Goal: Task Accomplishment & Management: Complete application form

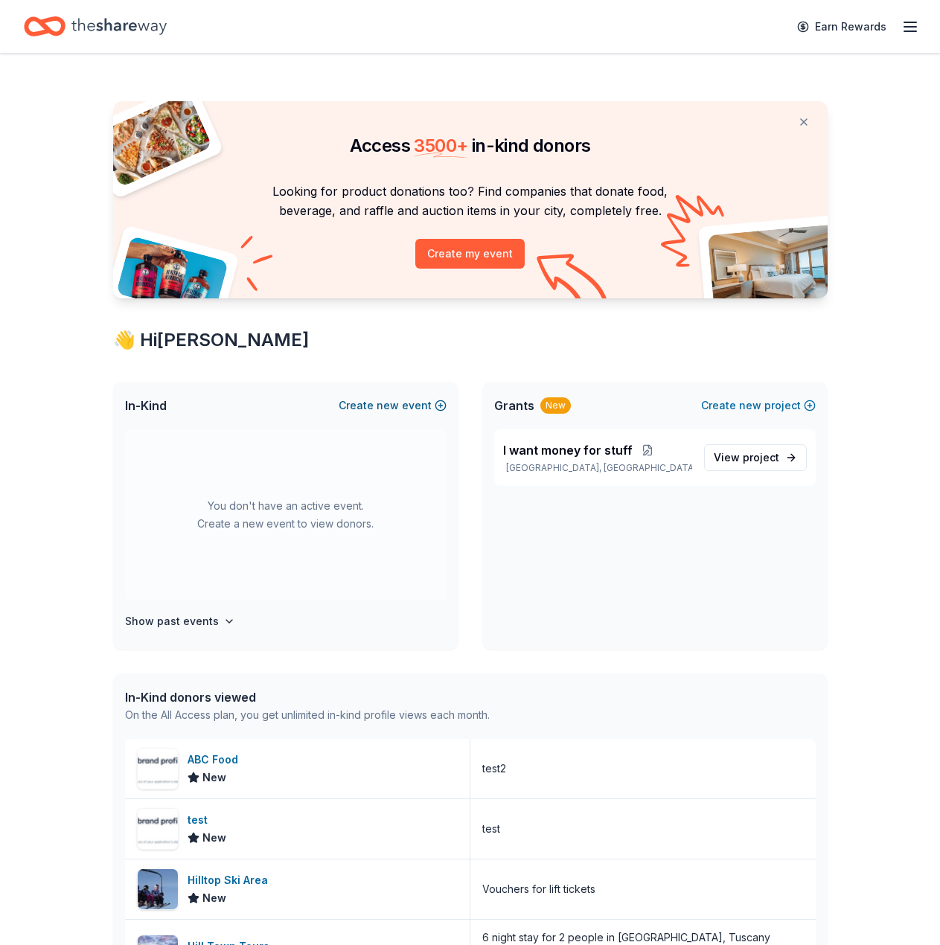
click at [406, 408] on button "Create new event" at bounding box center [393, 406] width 108 height 18
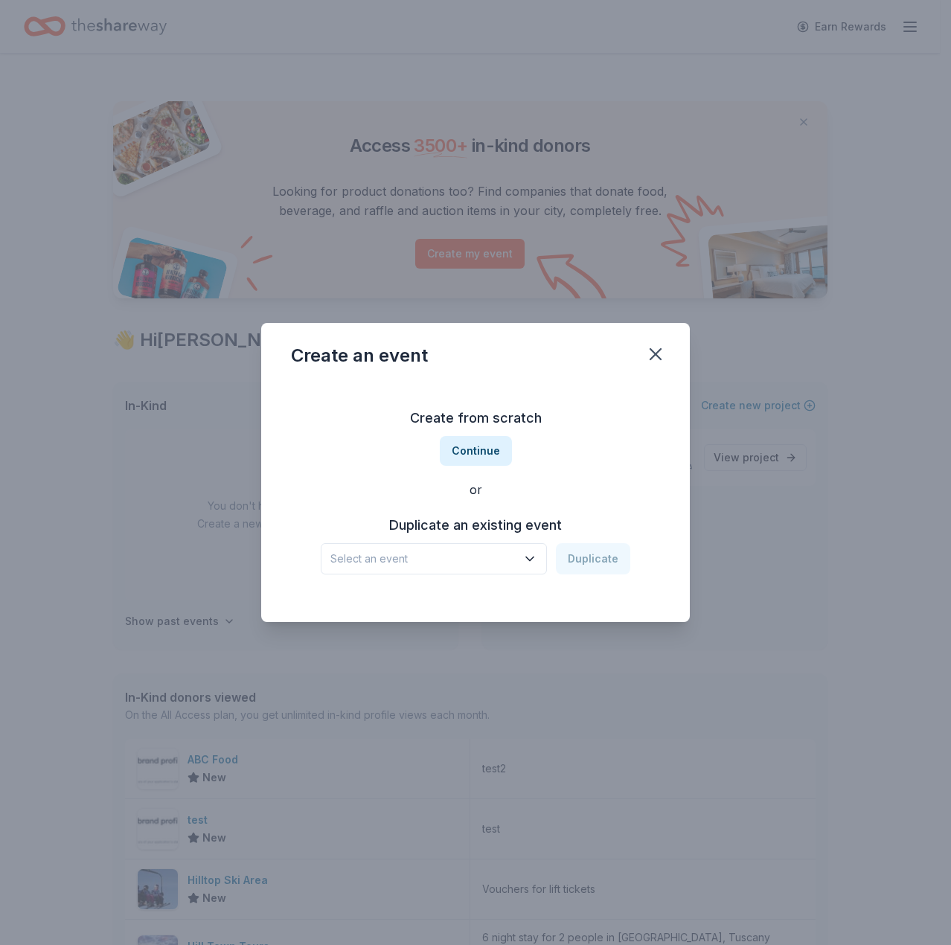
click at [477, 551] on span "Select an event" at bounding box center [423, 559] width 186 height 18
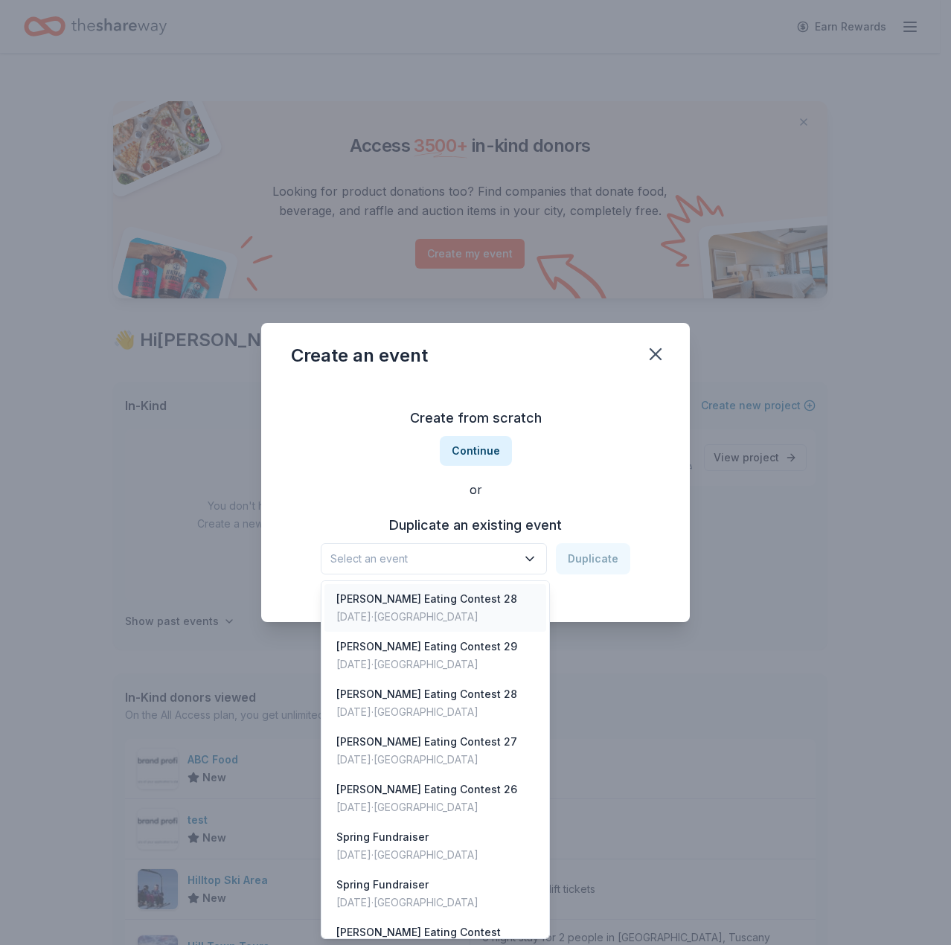
click at [457, 621] on div "[DATE] · [GEOGRAPHIC_DATA]" at bounding box center [426, 617] width 181 height 18
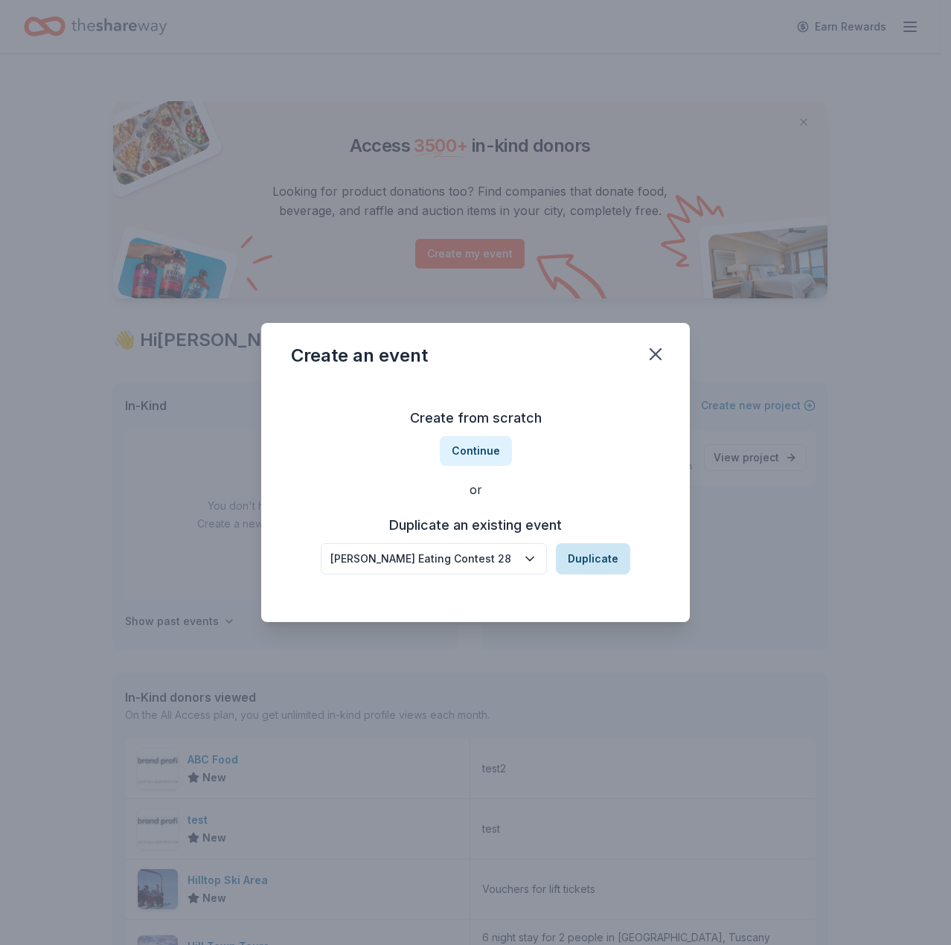
click at [583, 566] on button "Duplicate" at bounding box center [593, 558] width 74 height 31
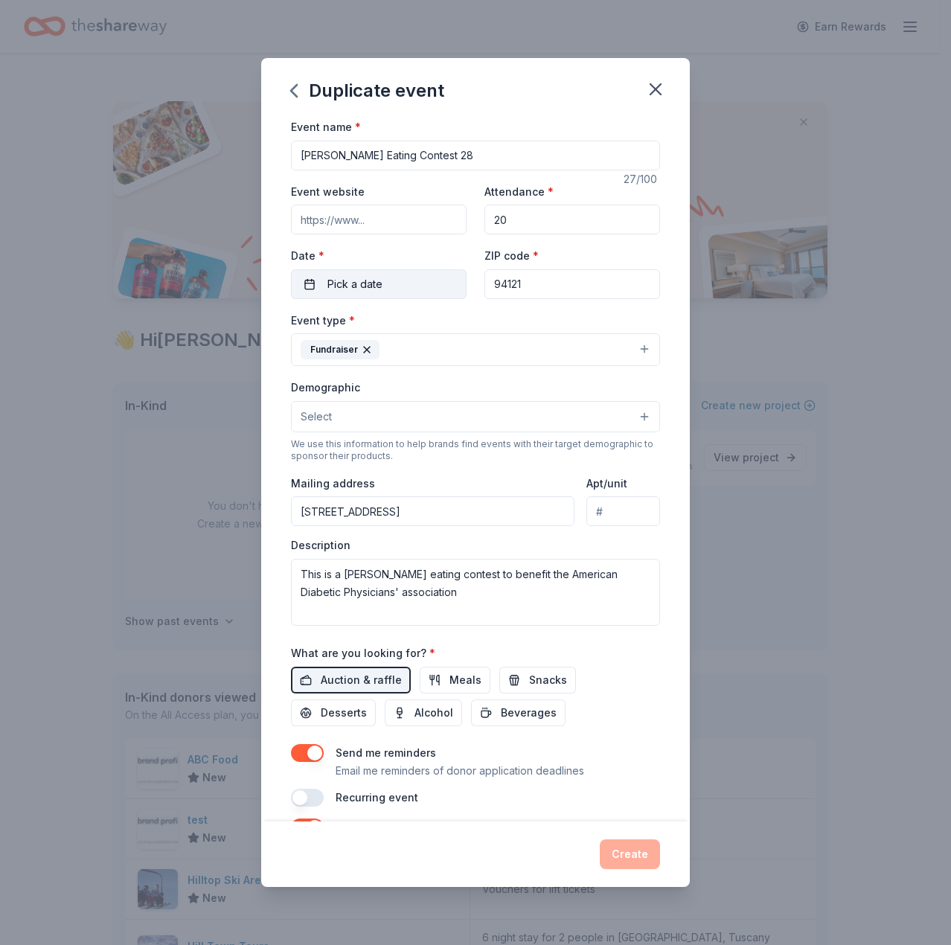
click at [404, 281] on button "Pick a date" at bounding box center [379, 284] width 176 height 30
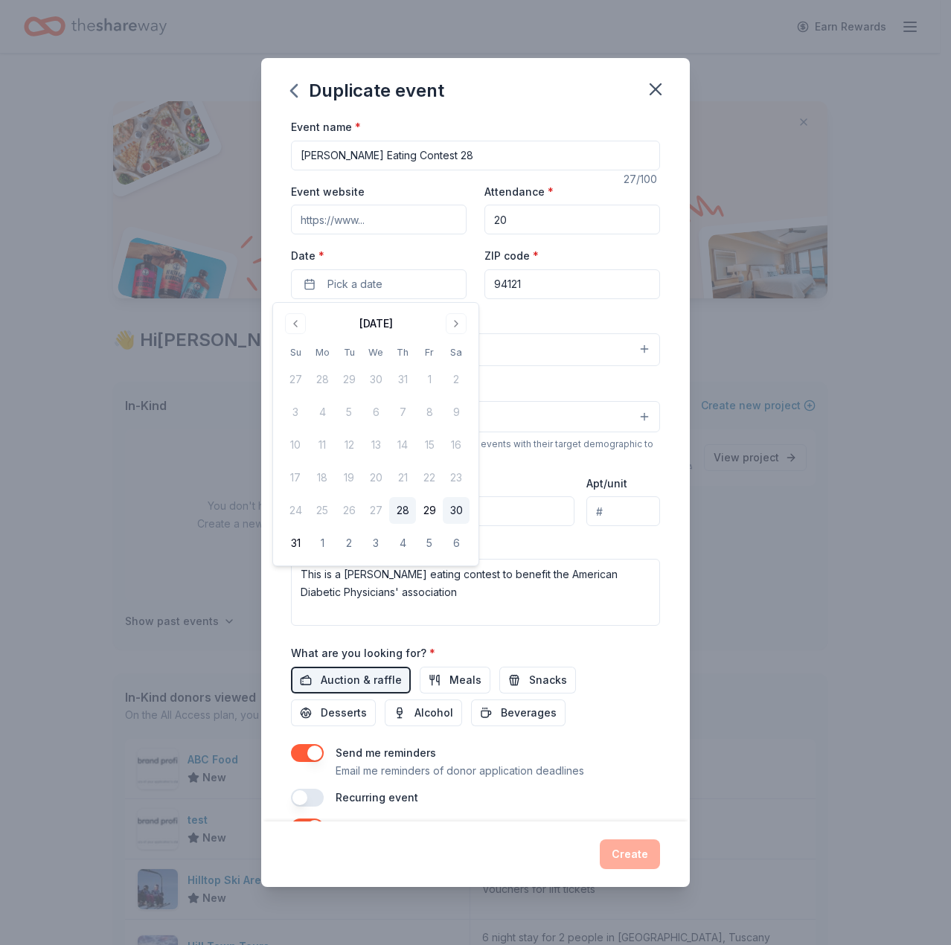
click at [447, 509] on button "30" at bounding box center [456, 510] width 27 height 27
click at [477, 173] on div "Event name * [PERSON_NAME] Eating Contest 28 27 /100 Event website Attendance *…" at bounding box center [475, 462] width 369 height 689
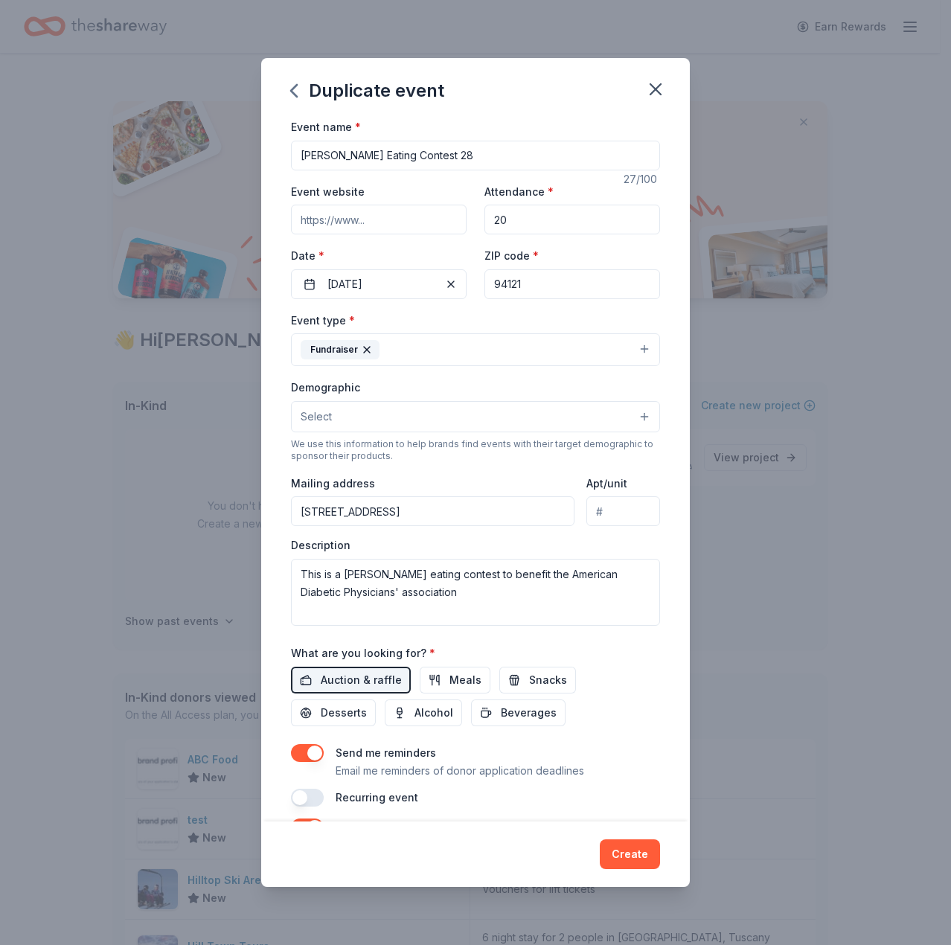
click at [480, 160] on input "[PERSON_NAME] Eating Contest 28" at bounding box center [475, 156] width 369 height 30
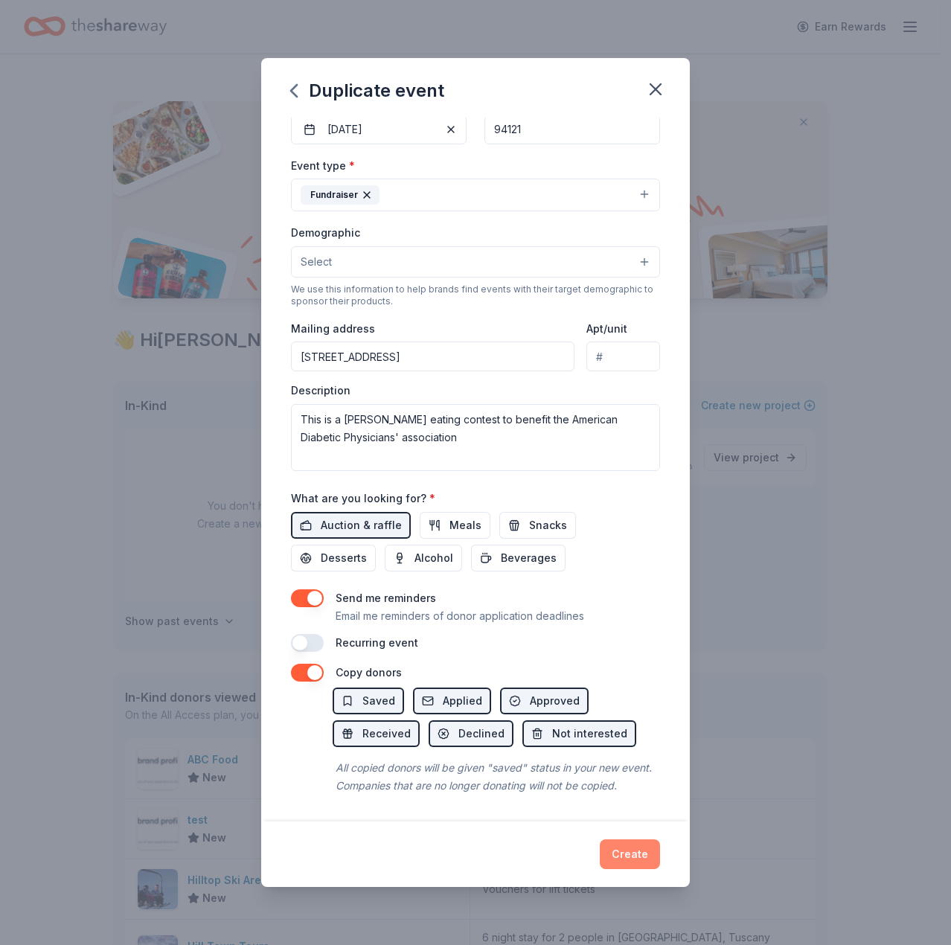
type input "[PERSON_NAME] Eating Contest 30"
click at [626, 842] on button "Create" at bounding box center [630, 854] width 60 height 30
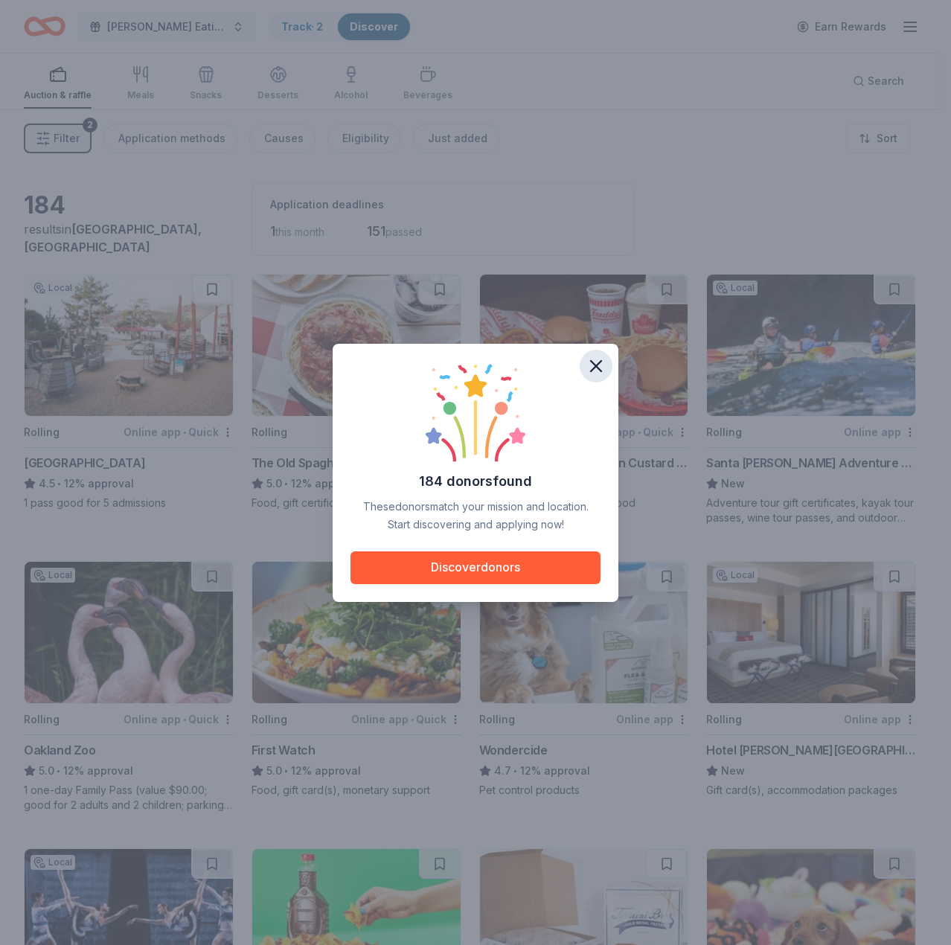
click at [597, 371] on icon "button" at bounding box center [596, 366] width 21 height 21
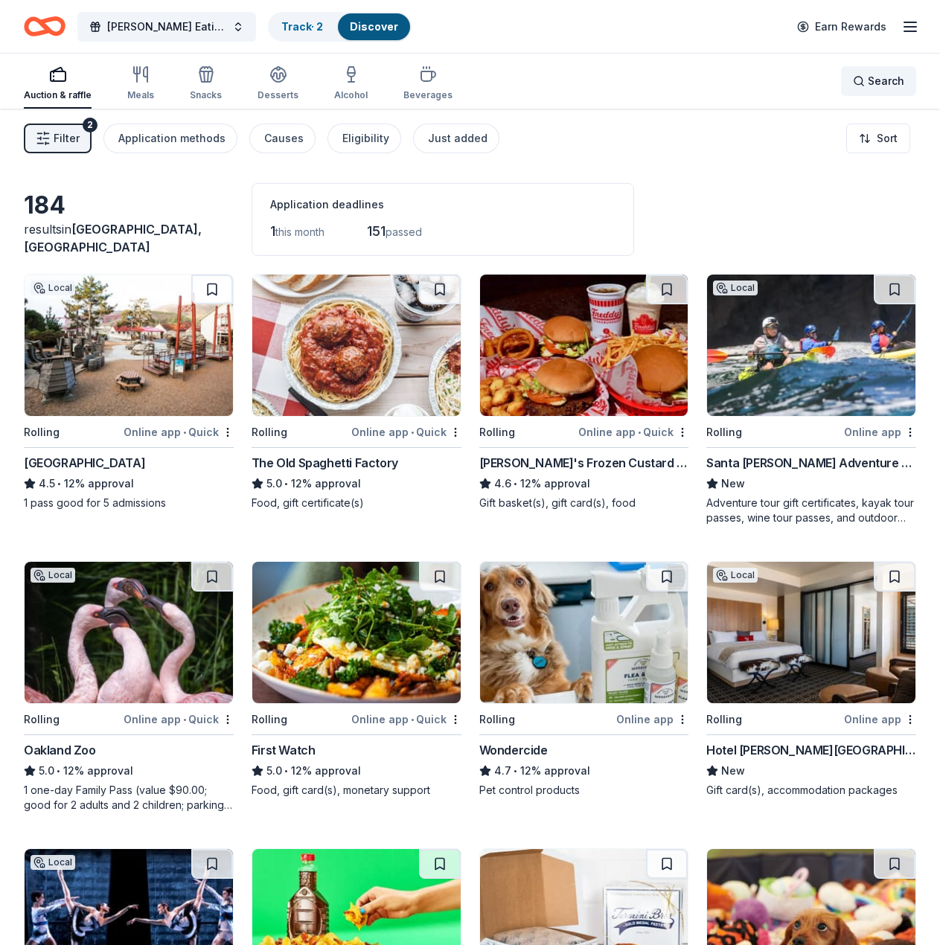
click at [875, 74] on span "Search" at bounding box center [886, 81] width 36 height 18
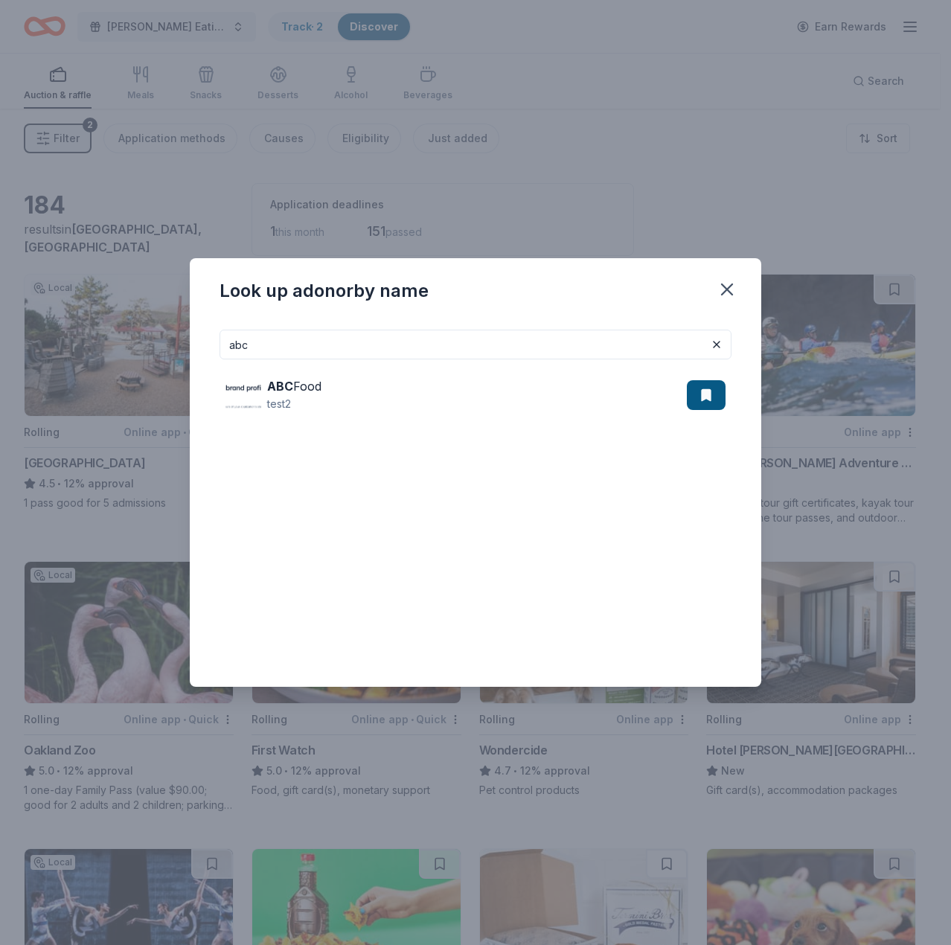
type input "abc"
click at [375, 368] on div "ABC Food test2" at bounding box center [475, 394] width 512 height 71
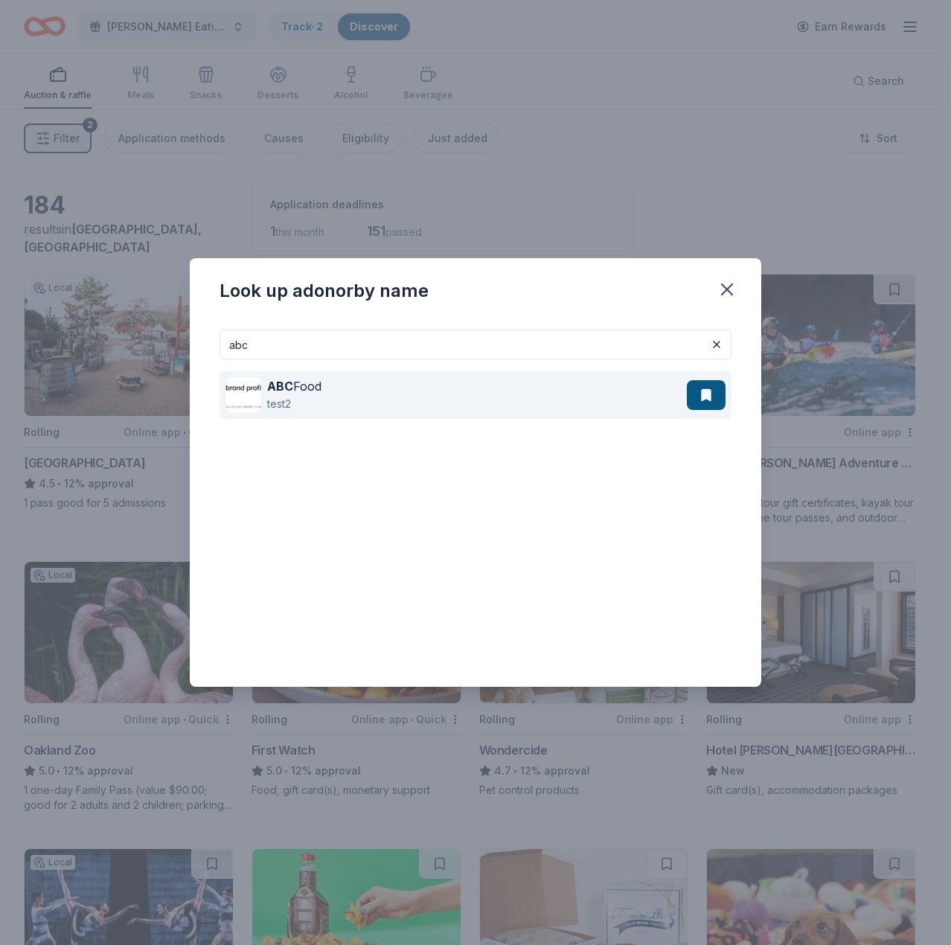
click at [339, 389] on div "ABC Food test2" at bounding box center [455, 395] width 461 height 48
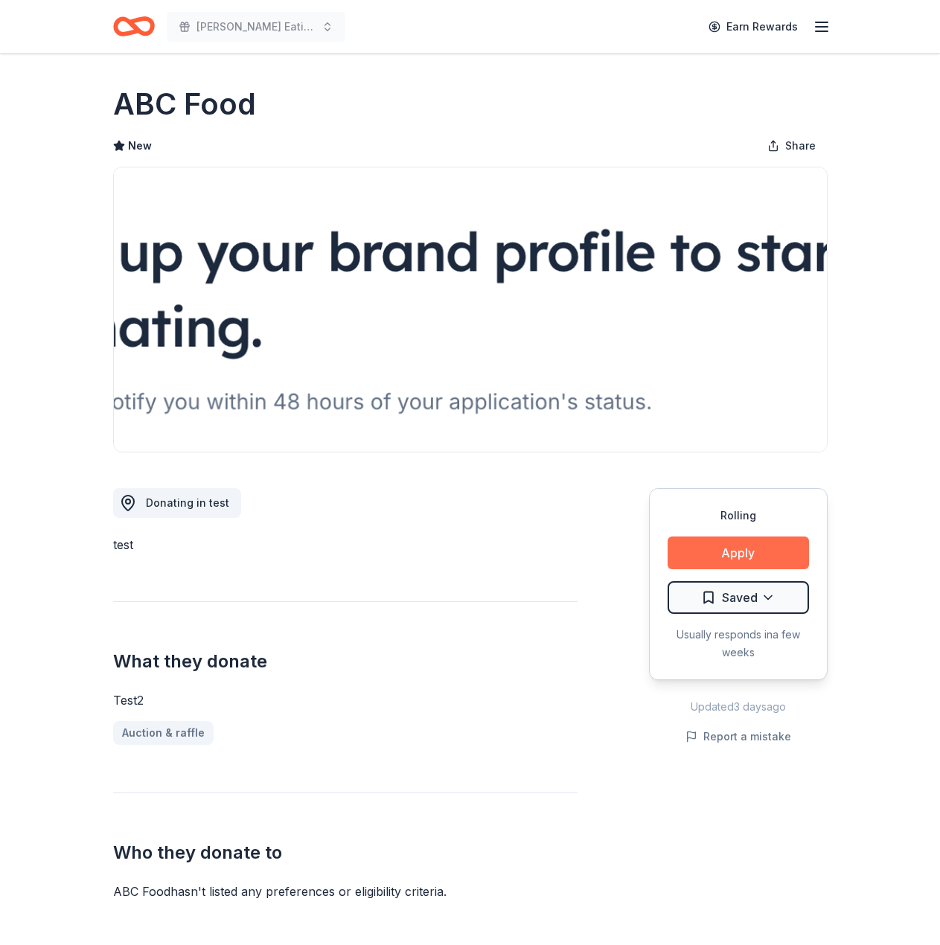
click at [708, 548] on button "Apply" at bounding box center [737, 552] width 141 height 33
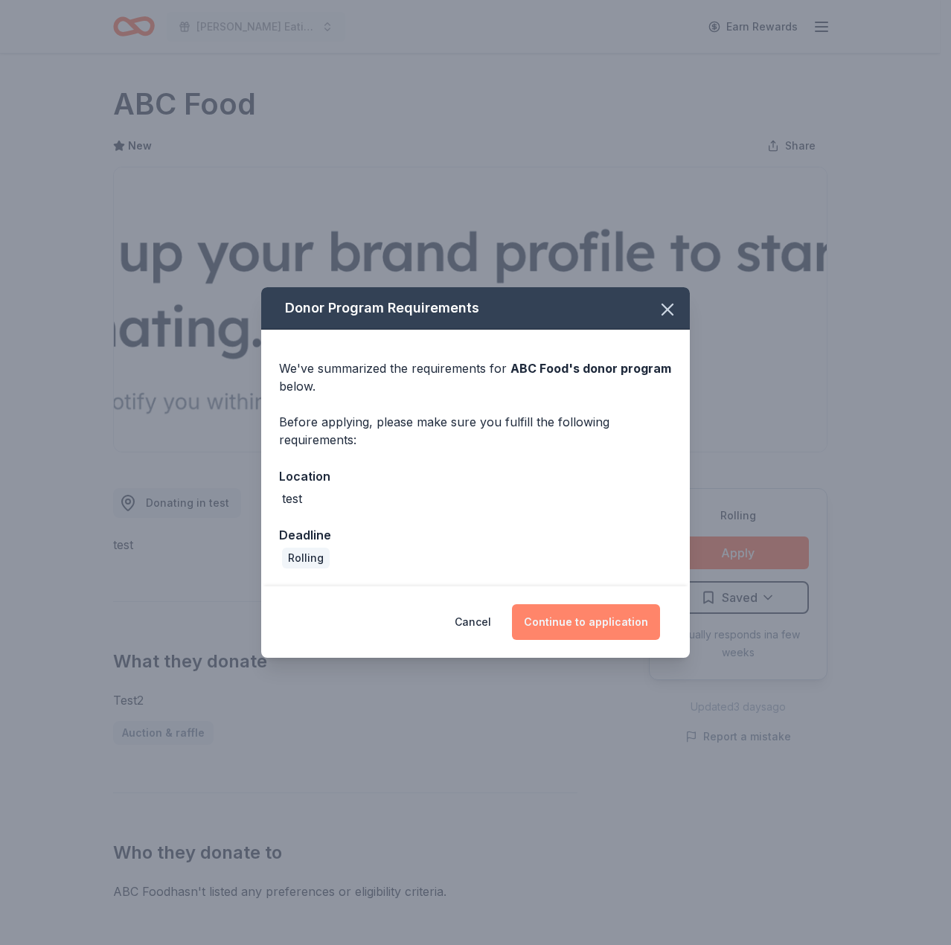
click at [623, 610] on button "Continue to application" at bounding box center [586, 622] width 148 height 36
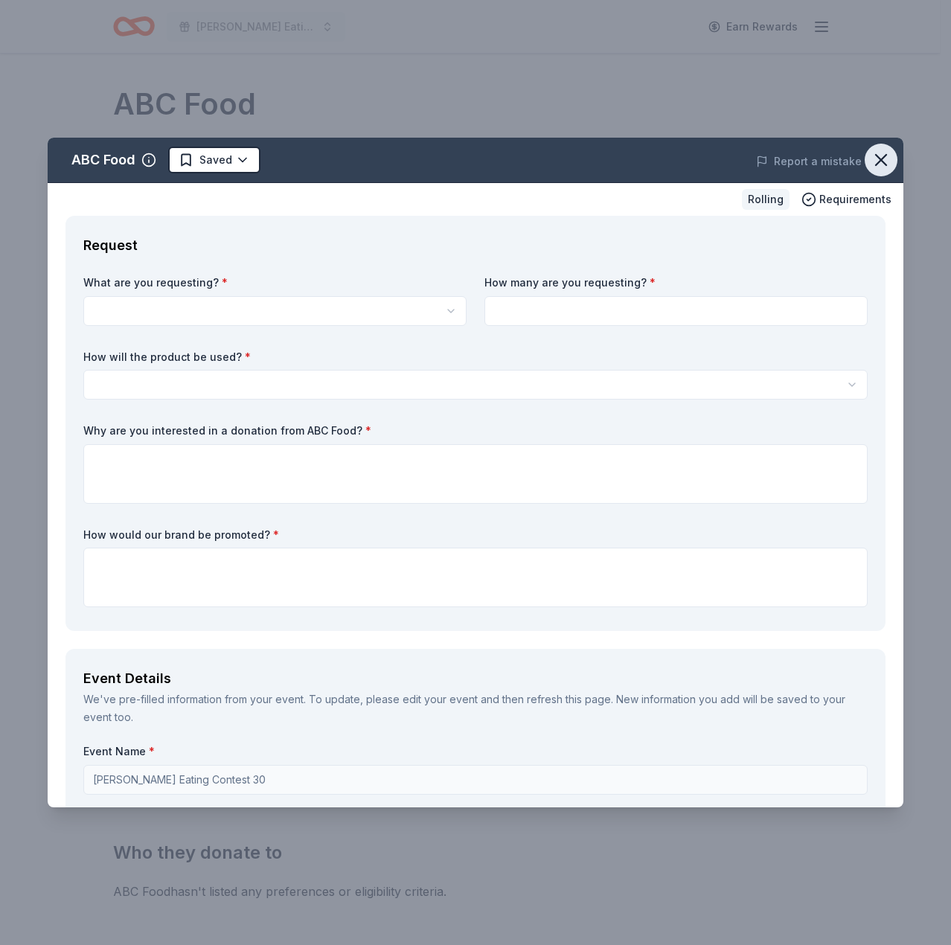
drag, startPoint x: 870, startPoint y: 167, endPoint x: 552, endPoint y: 71, distance: 332.1
click at [871, 167] on icon "button" at bounding box center [881, 160] width 21 height 21
